Goal: Transaction & Acquisition: Subscribe to service/newsletter

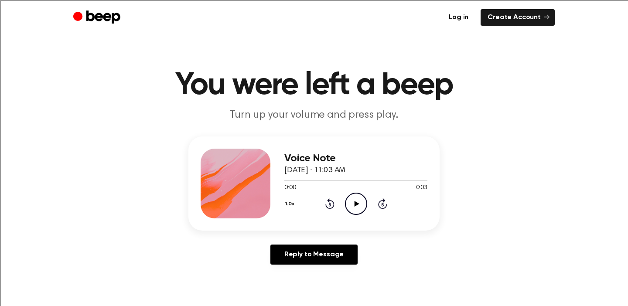
click at [456, 14] on link "Log in" at bounding box center [459, 17] width 34 height 17
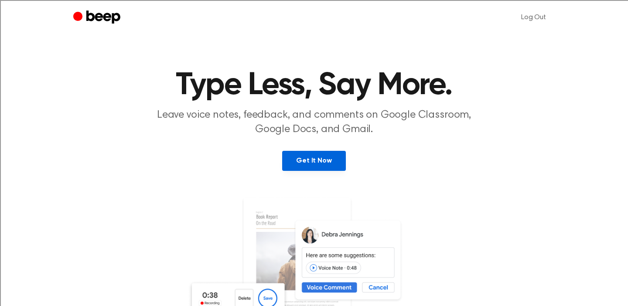
click at [310, 166] on link "Get It Now" at bounding box center [313, 161] width 63 height 20
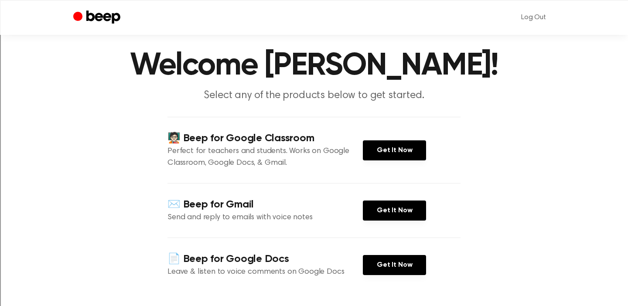
scroll to position [22, 0]
